Goal: Information Seeking & Learning: Understand process/instructions

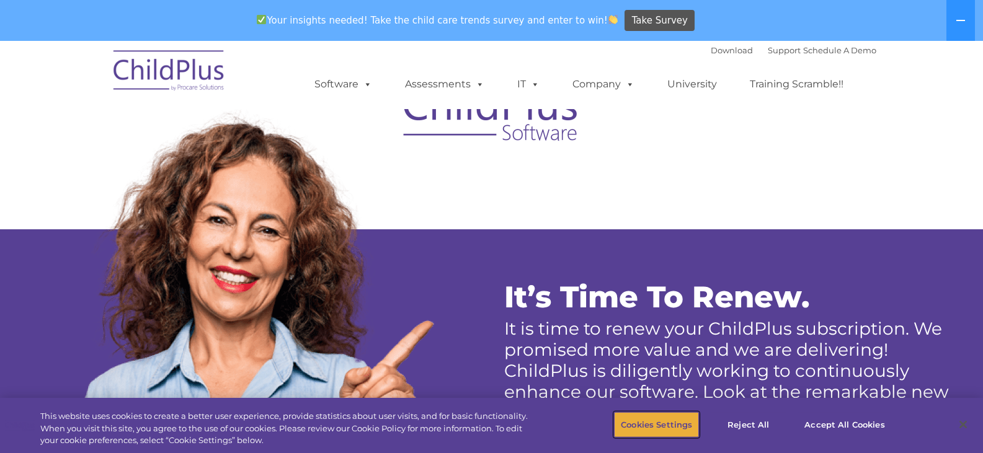
click at [677, 415] on button "Cookies Settings" at bounding box center [656, 425] width 85 height 26
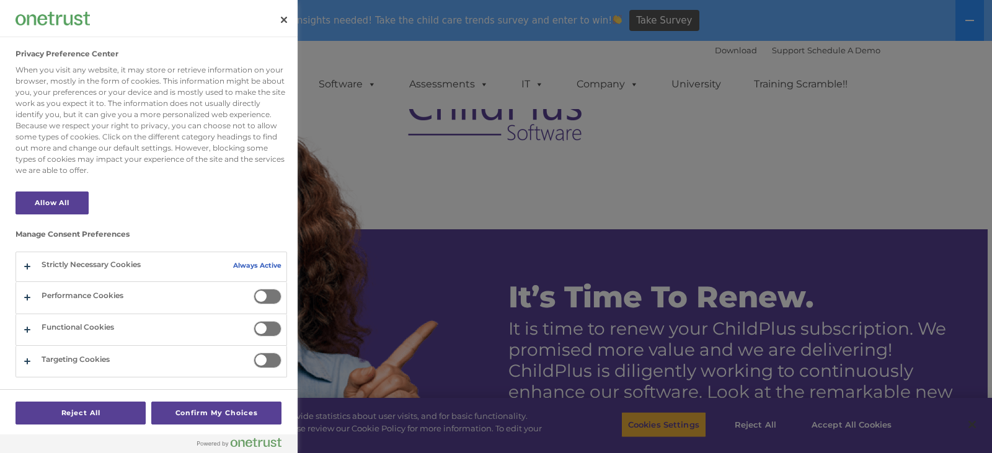
click at [677, 415] on div at bounding box center [496, 226] width 992 height 453
click at [280, 23] on button "Close" at bounding box center [283, 19] width 27 height 27
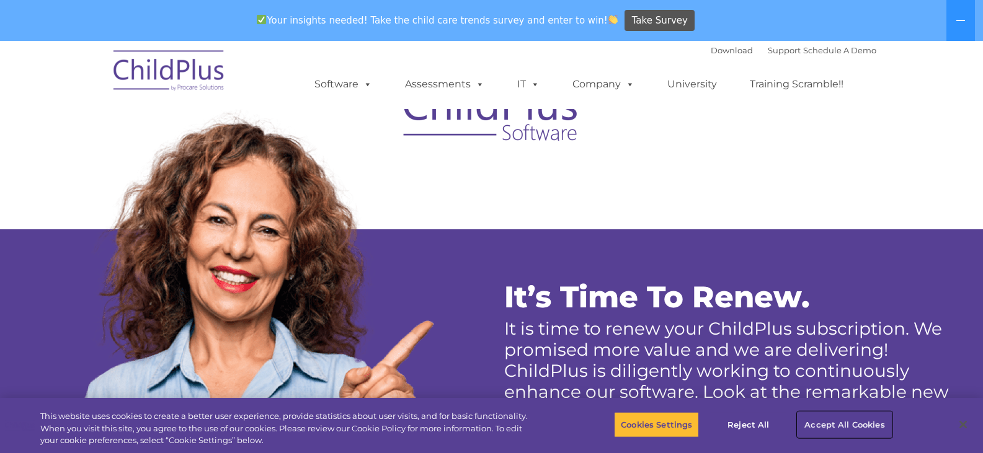
click at [825, 424] on button "Accept All Cookies" at bounding box center [844, 425] width 94 height 26
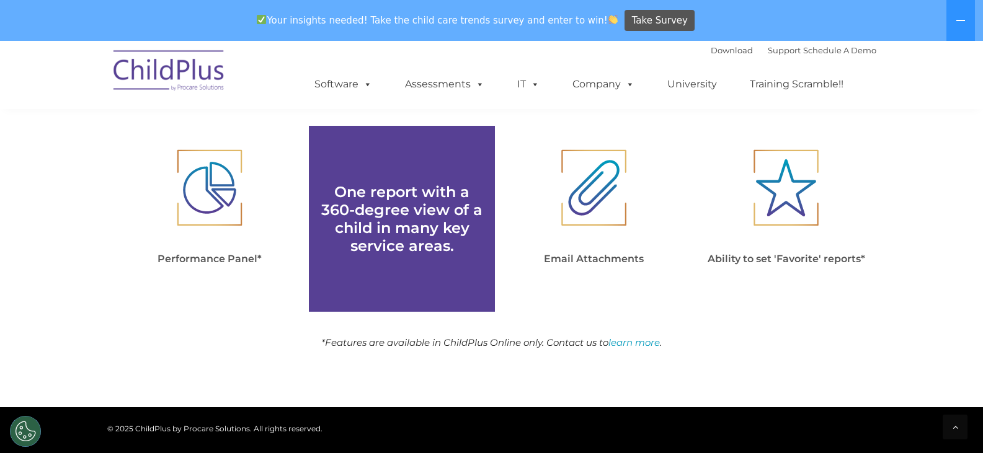
scroll to position [1703, 0]
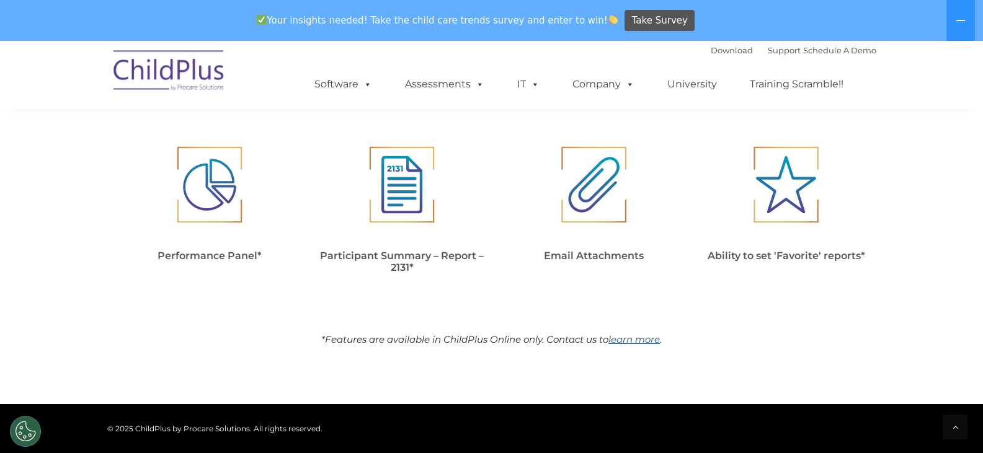
click at [621, 335] on link "learn more" at bounding box center [633, 340] width 51 height 12
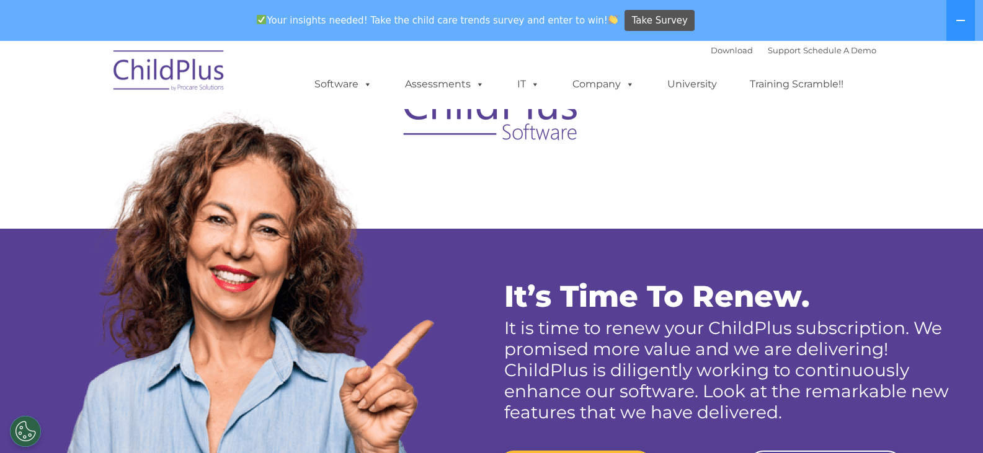
scroll to position [0, 0]
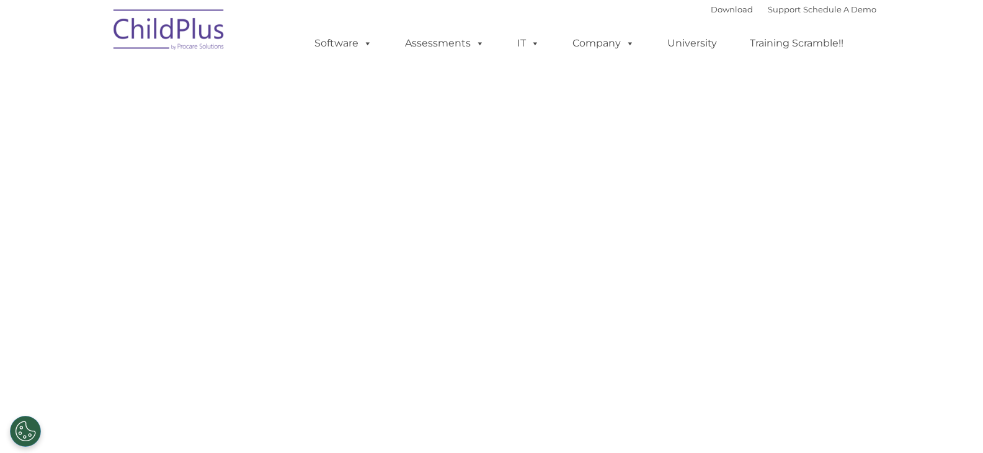
select select "MEDIUM"
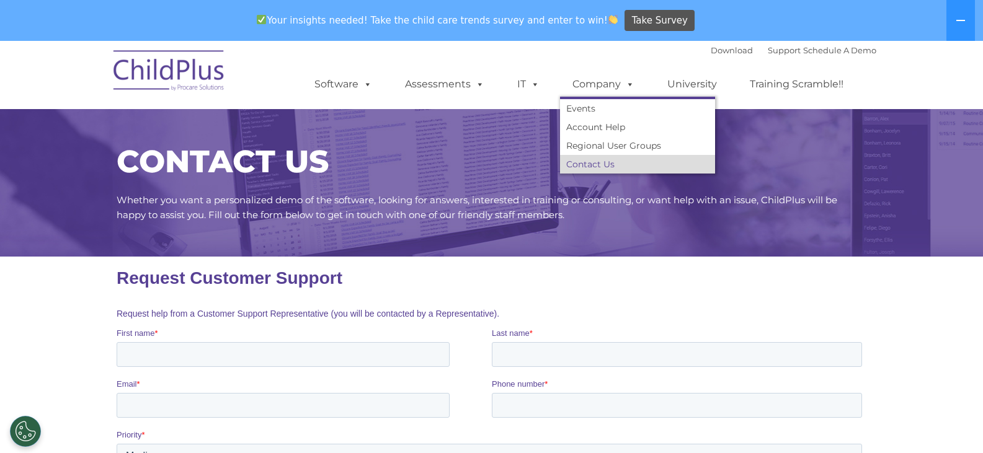
click at [586, 163] on link "Contact Us" at bounding box center [637, 164] width 155 height 19
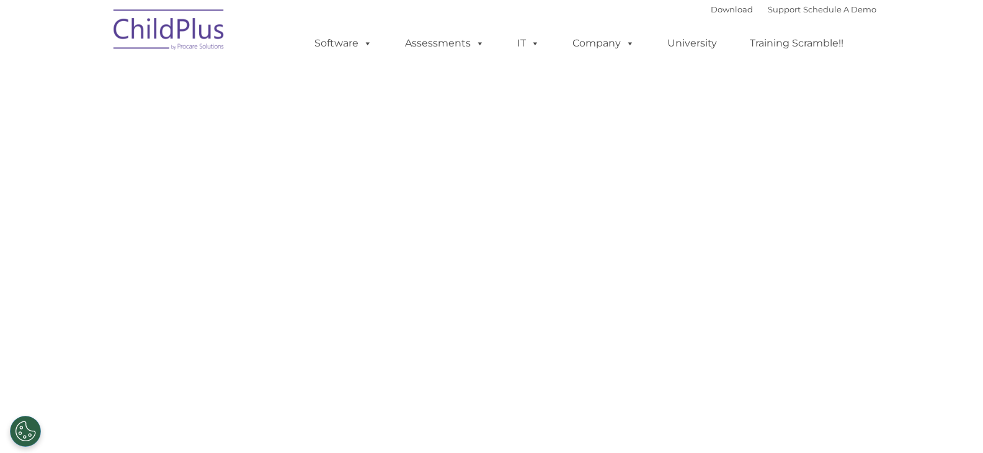
select select "MEDIUM"
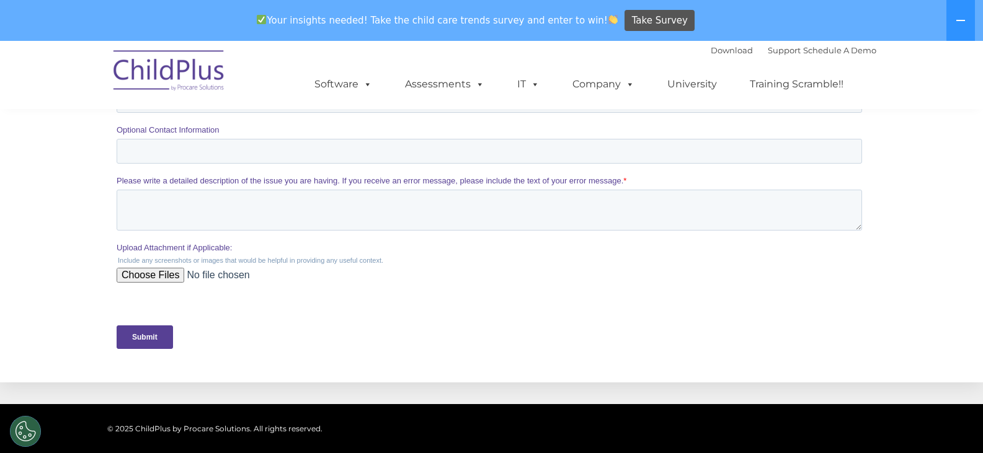
scroll to position [470, 0]
